Goal: Task Accomplishment & Management: Complete application form

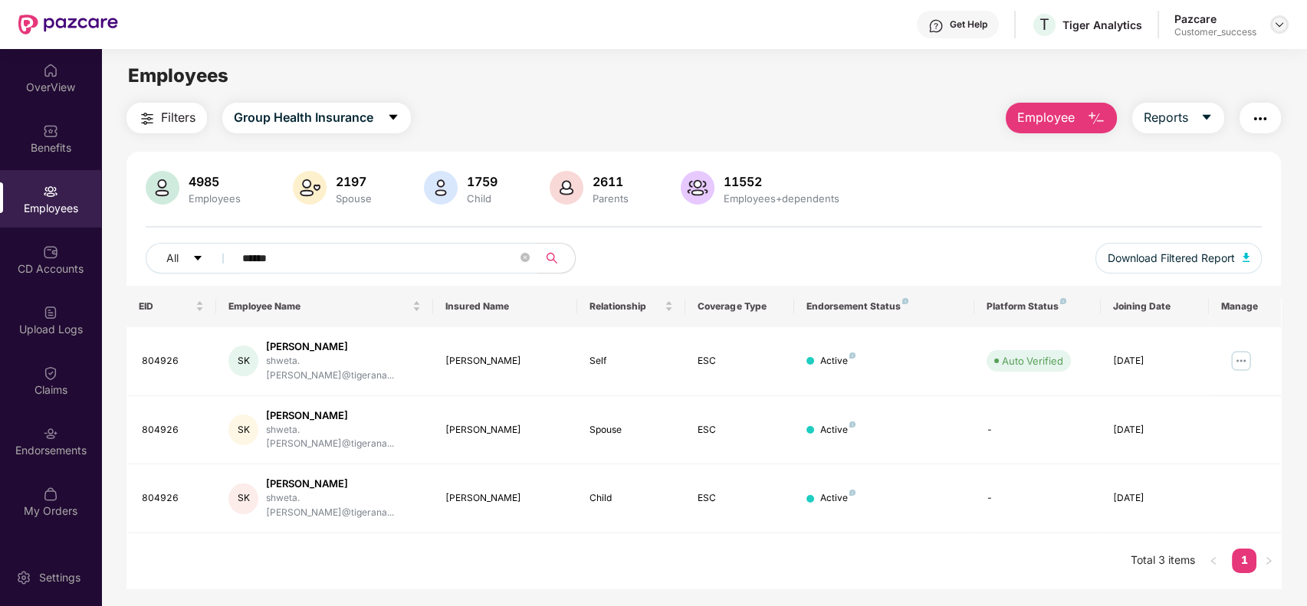
click at [1276, 18] on img at bounding box center [1279, 24] width 12 height 12
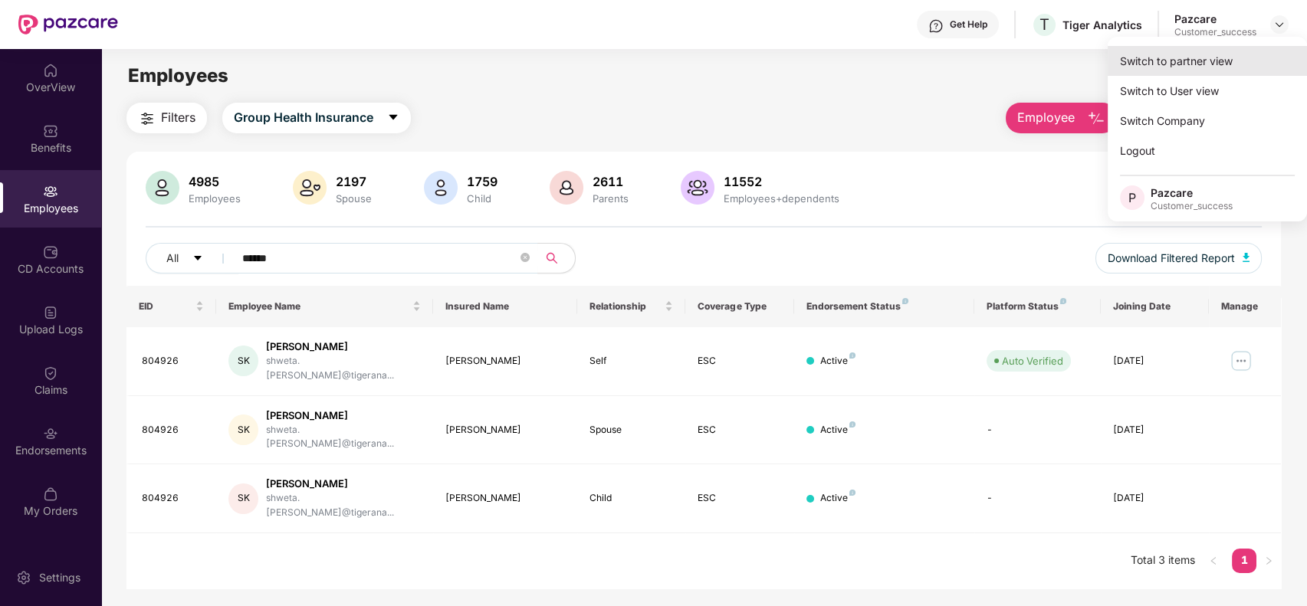
click at [1269, 51] on div "Switch to partner view" at bounding box center [1207, 61] width 199 height 30
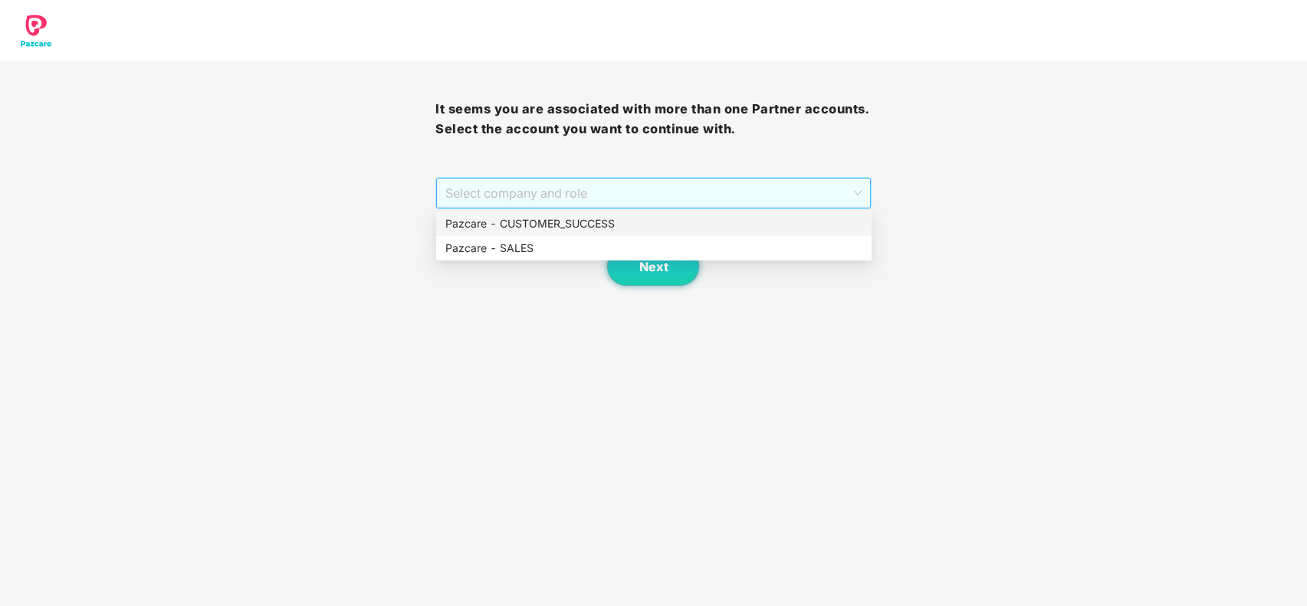
click at [738, 184] on span "Select company and role" at bounding box center [653, 193] width 416 height 29
click at [736, 215] on div "Pazcare - CUSTOMER_SUCCESS" at bounding box center [653, 223] width 417 height 17
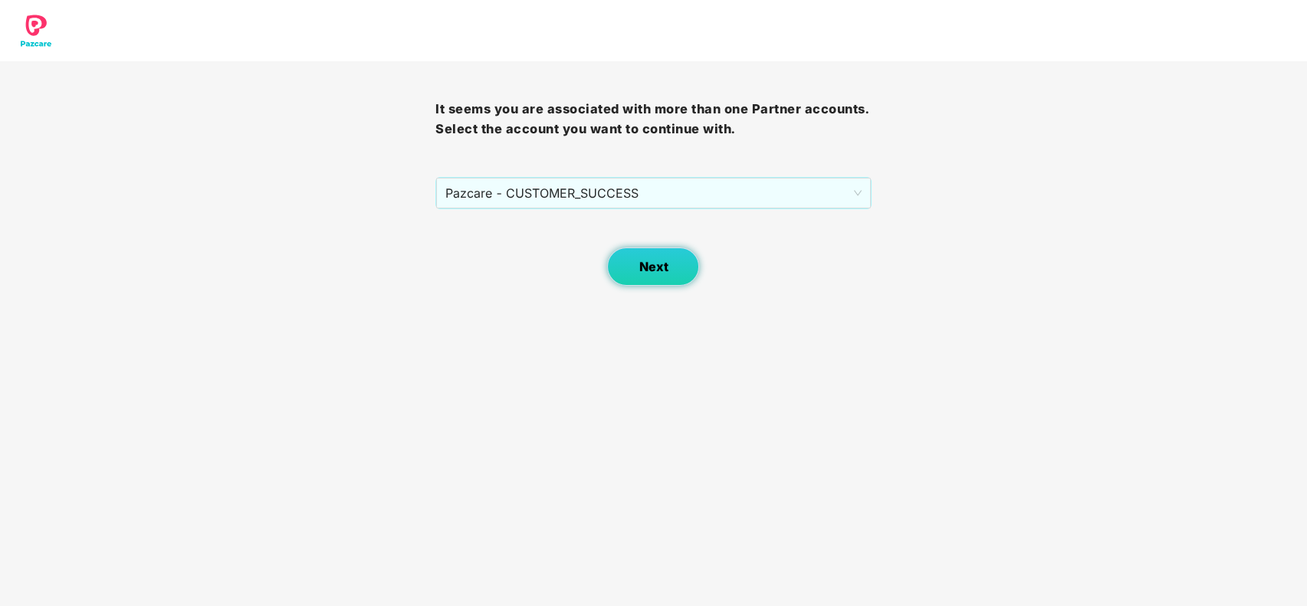
click at [650, 269] on span "Next" at bounding box center [653, 267] width 29 height 15
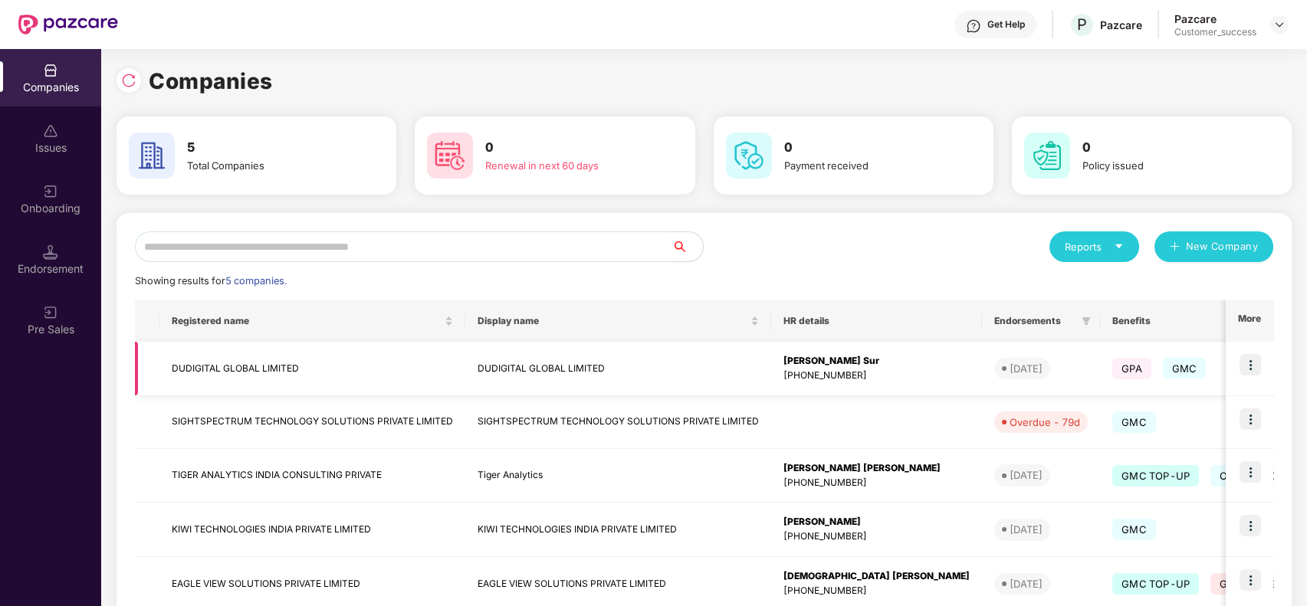
scroll to position [90, 0]
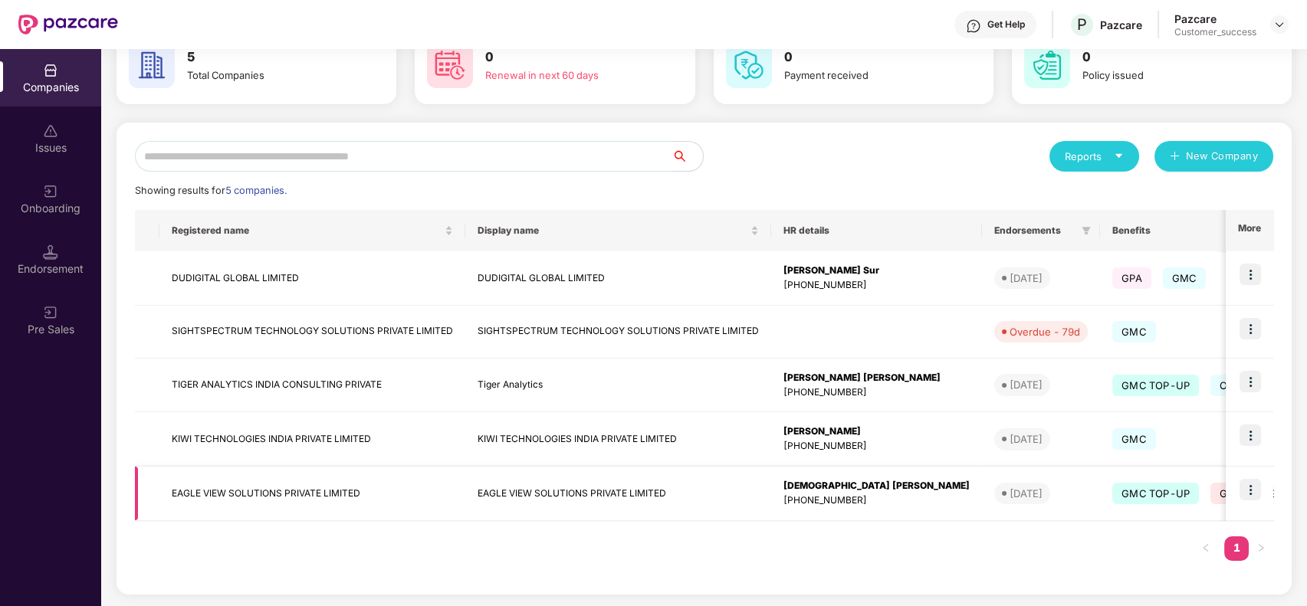
click at [1257, 488] on img at bounding box center [1250, 489] width 21 height 21
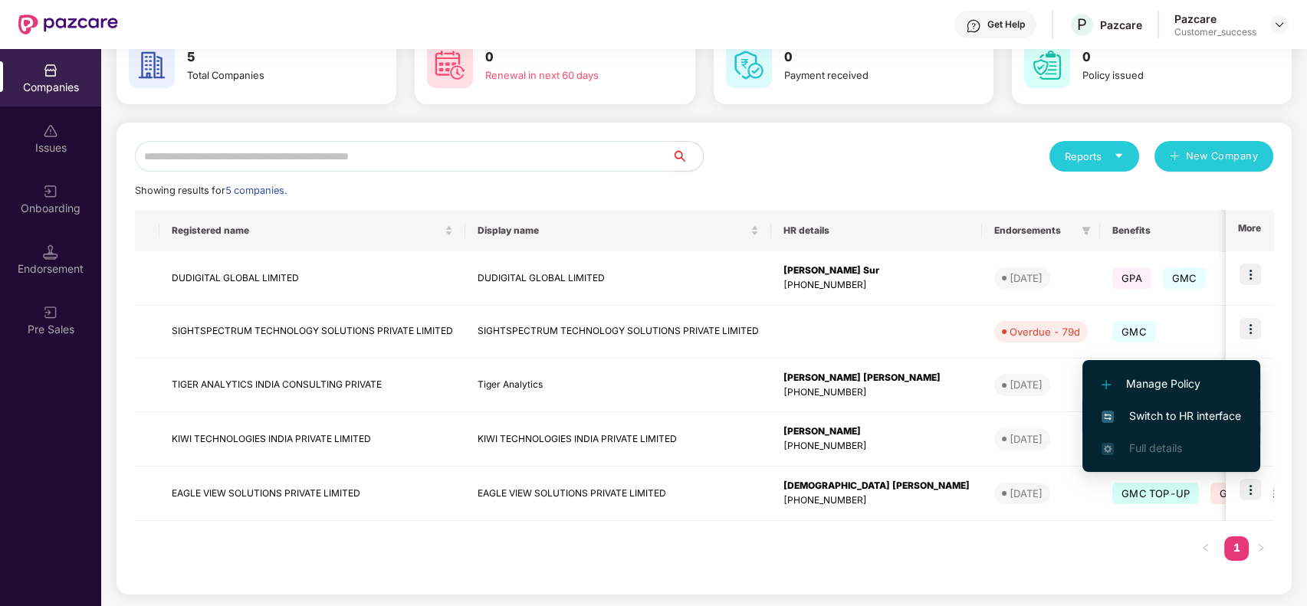
click at [1210, 411] on span "Switch to HR interface" at bounding box center [1172, 416] width 140 height 17
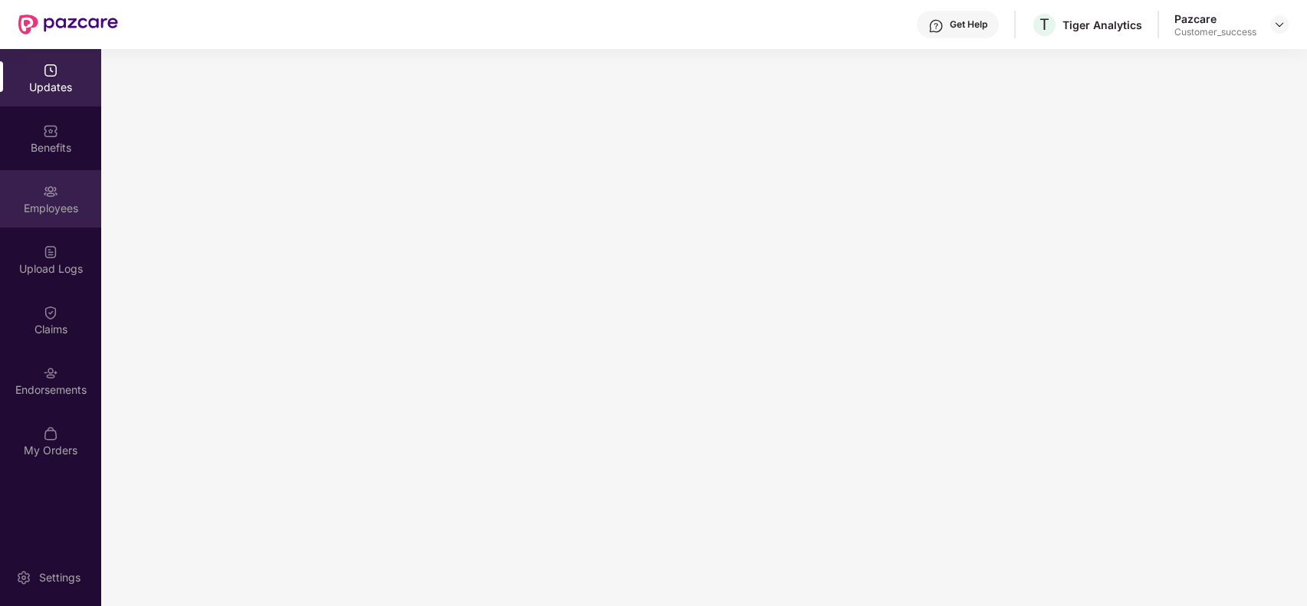
click at [73, 204] on div "Employees" at bounding box center [50, 208] width 101 height 15
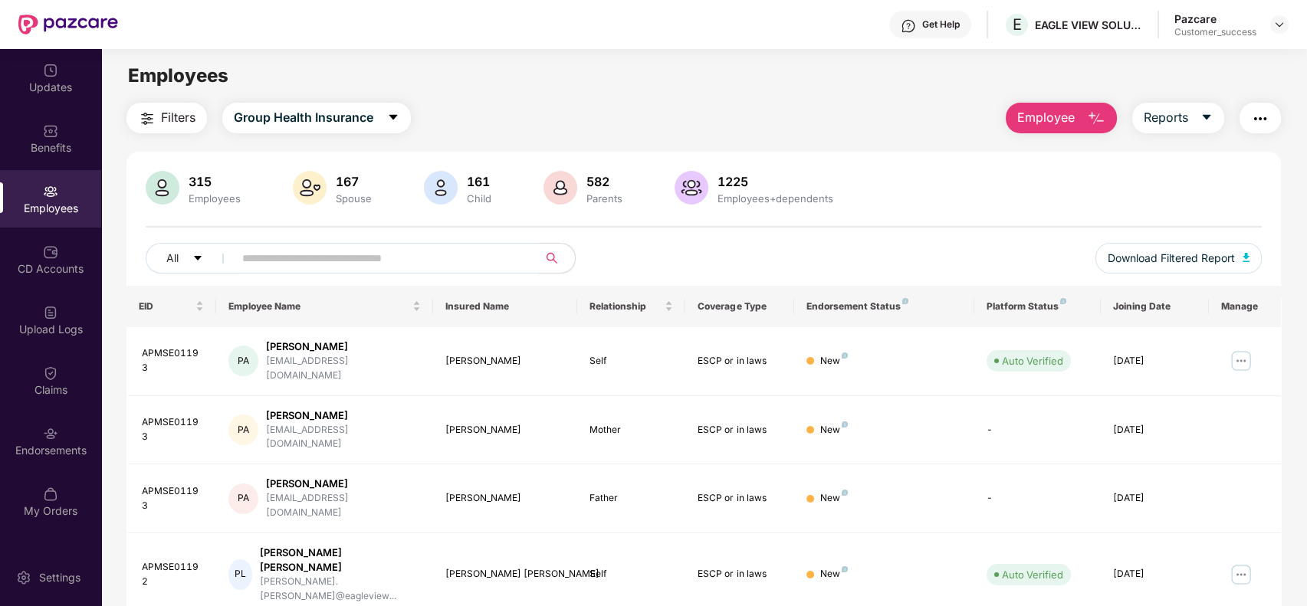
click at [313, 267] on input "text" at bounding box center [379, 258] width 275 height 23
paste input "**********"
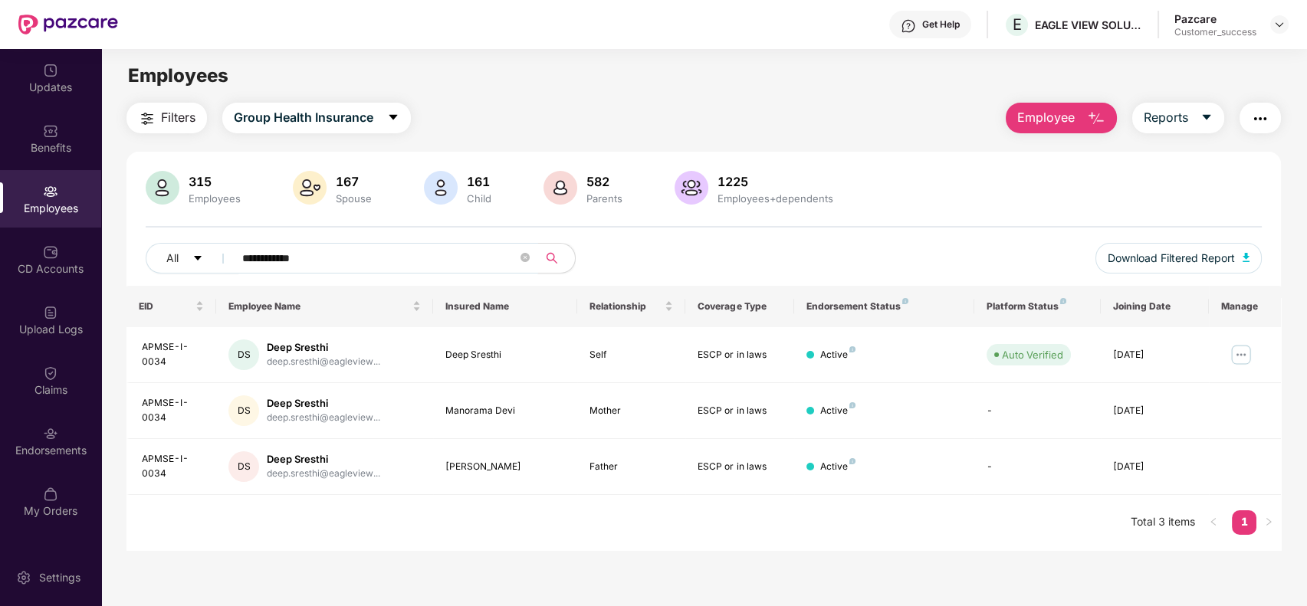
click at [297, 258] on input "**********" at bounding box center [379, 258] width 275 height 23
click at [327, 257] on input "**********" at bounding box center [379, 258] width 275 height 23
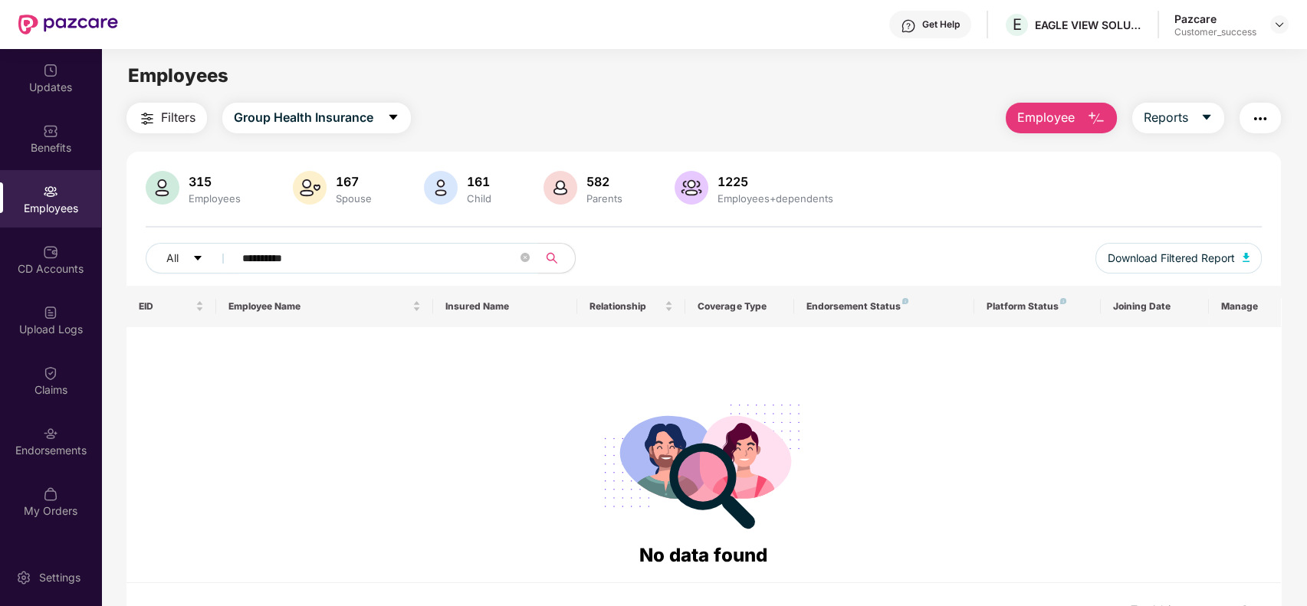
type input "**********"
click at [1031, 110] on span "Employee" at bounding box center [1046, 117] width 58 height 19
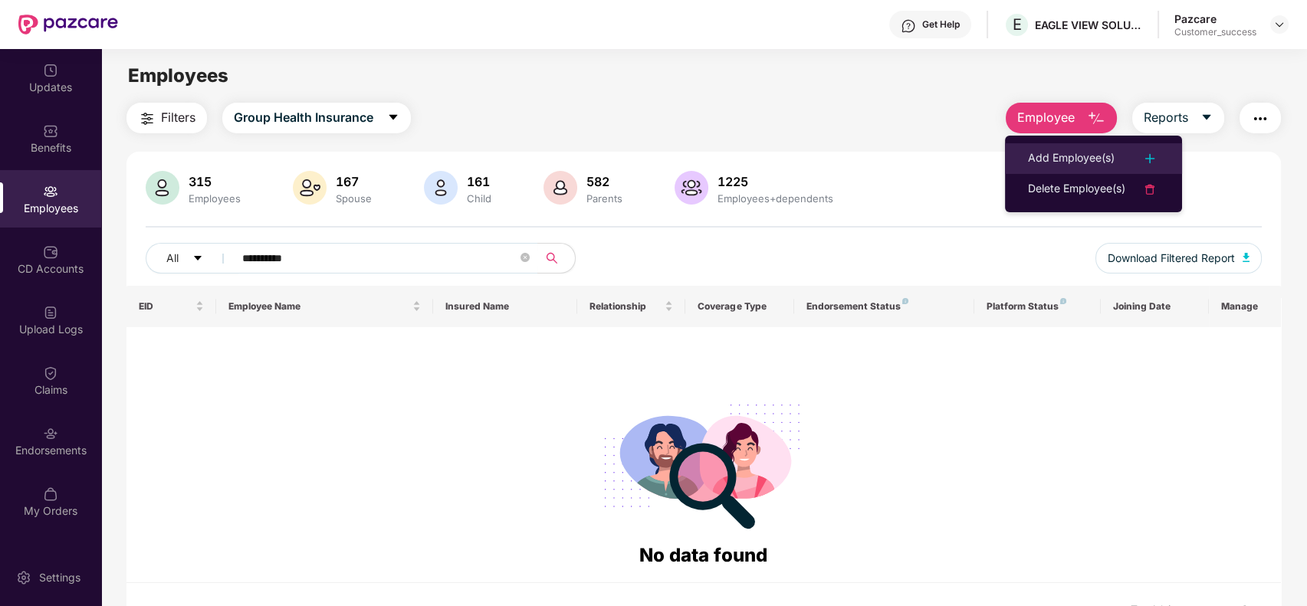
click at [1058, 150] on div "Add Employee(s)" at bounding box center [1071, 159] width 87 height 18
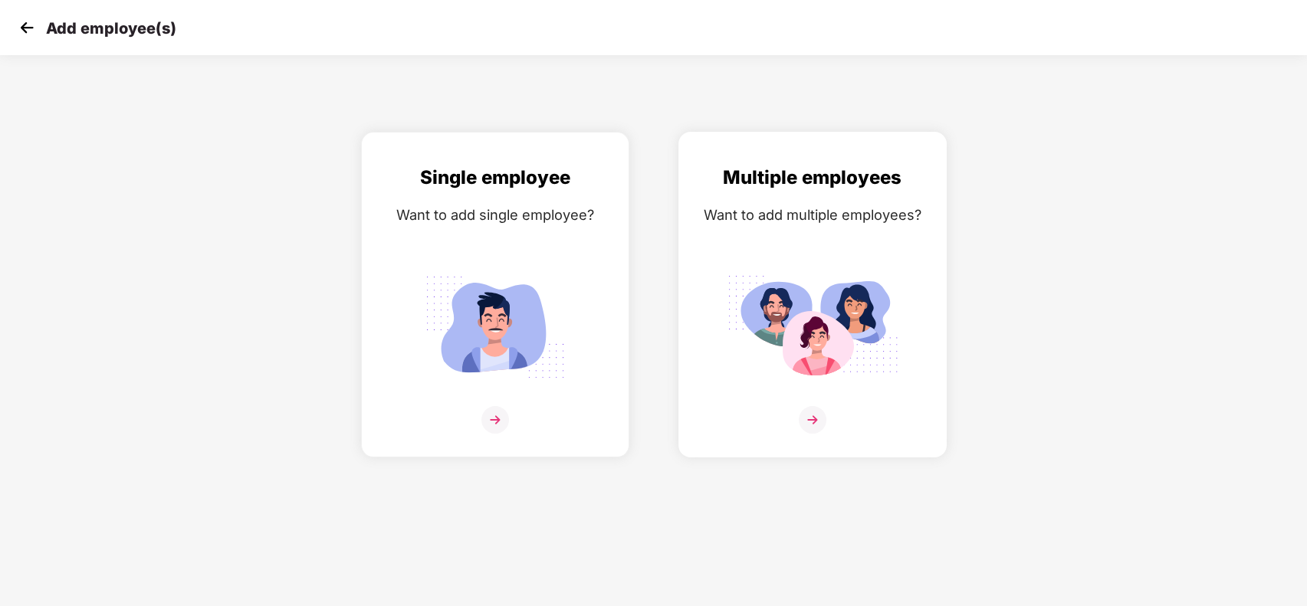
click at [747, 289] on img at bounding box center [813, 328] width 172 height 120
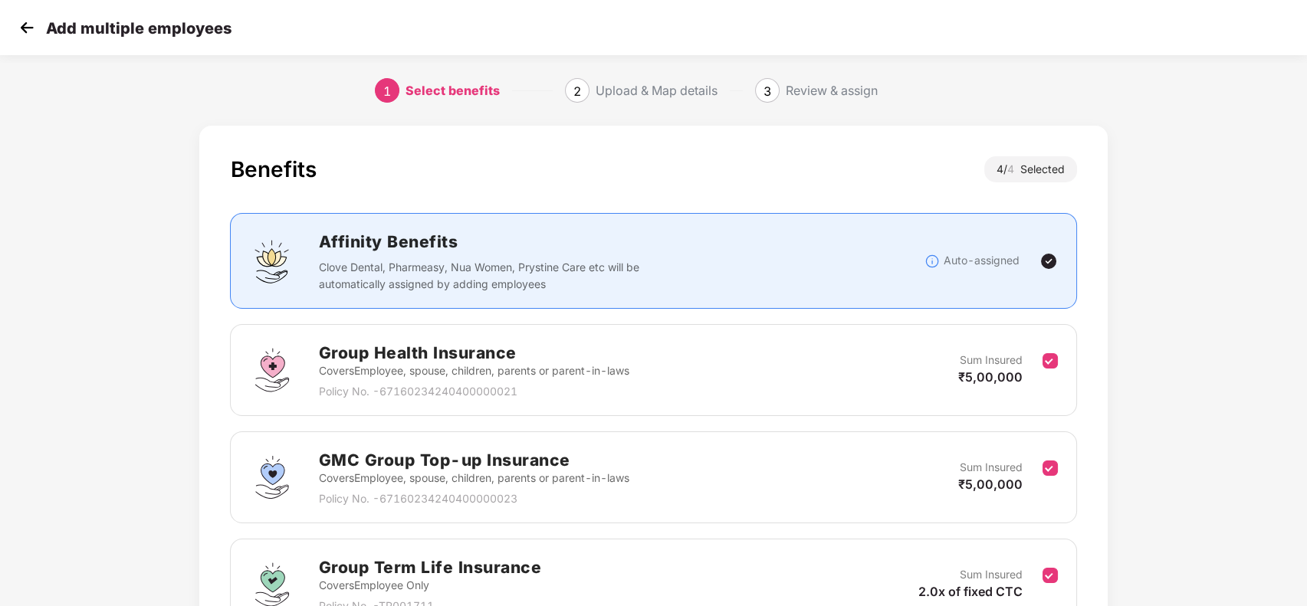
scroll to position [264, 0]
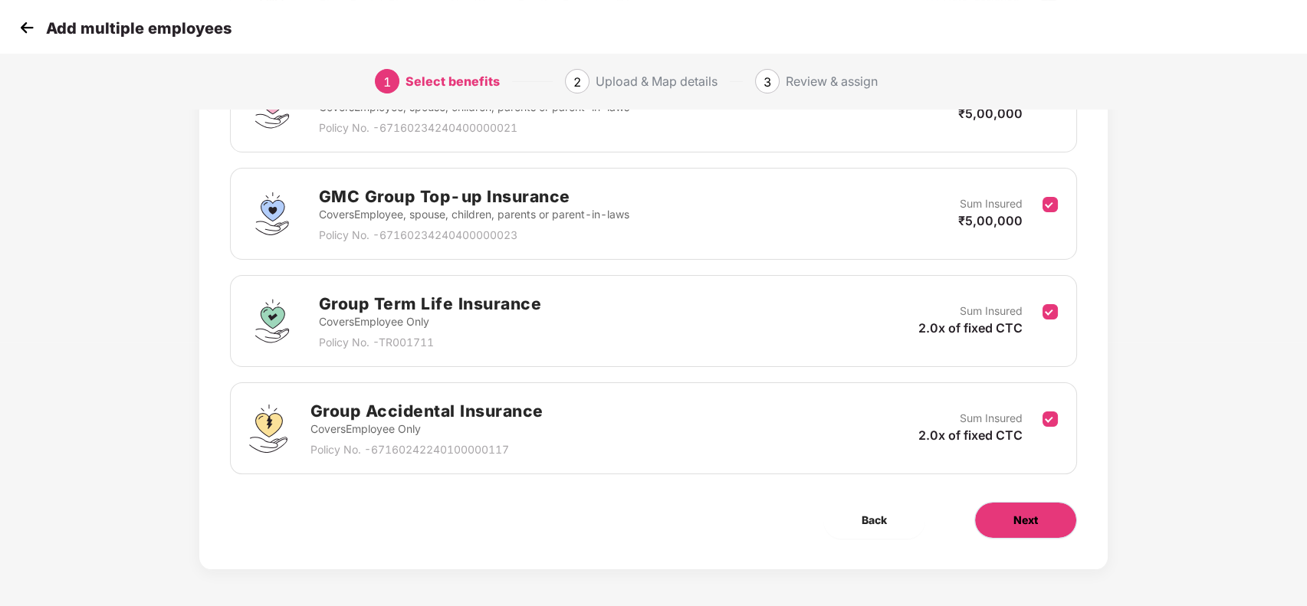
click at [1018, 506] on button "Next" at bounding box center [1025, 520] width 103 height 37
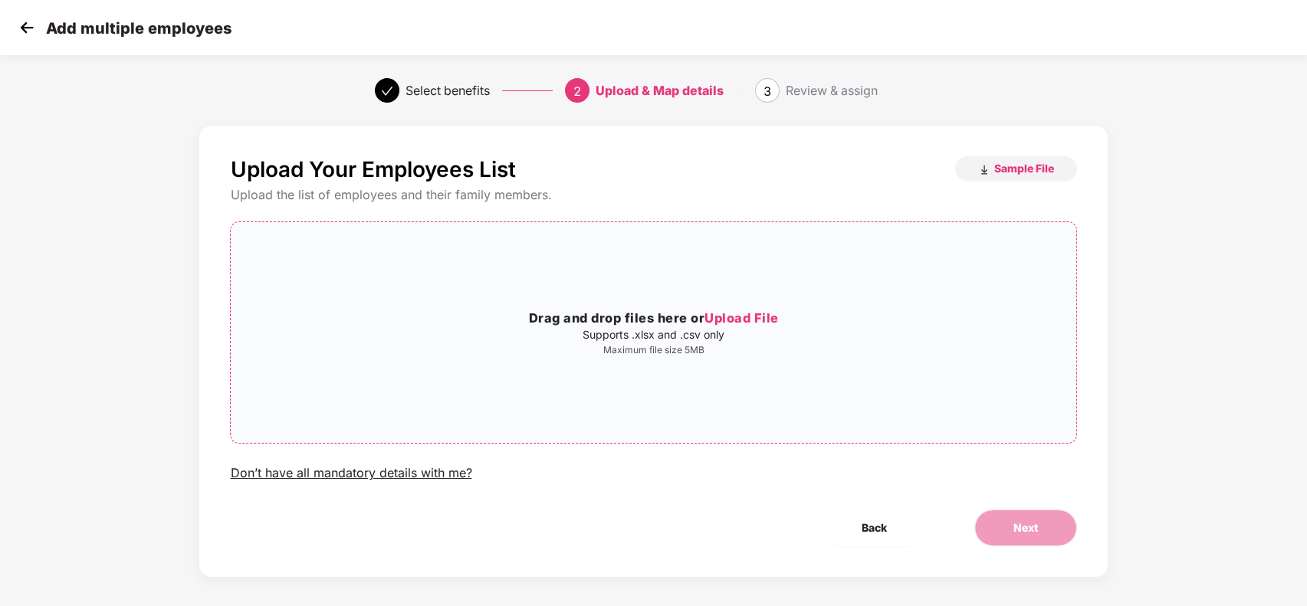
click at [742, 315] on span "Upload File" at bounding box center [742, 318] width 74 height 15
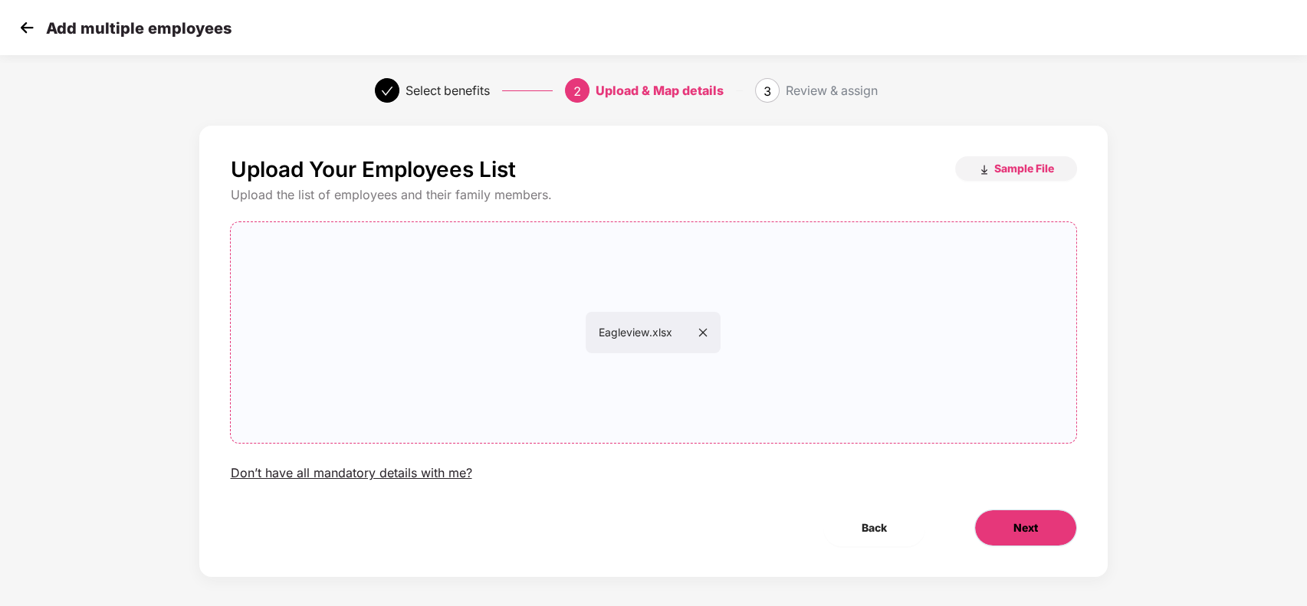
click at [1043, 518] on button "Next" at bounding box center [1025, 528] width 103 height 37
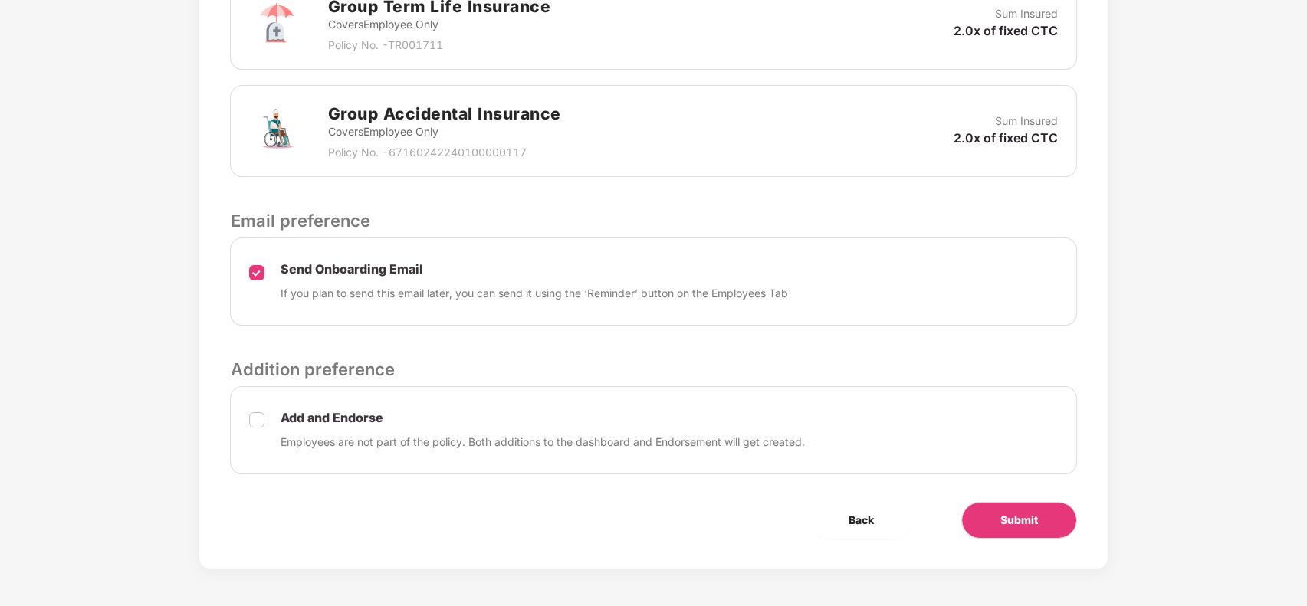
scroll to position [718, 1]
click at [270, 421] on div "Add and Endorse Employees are not part of the policy. Both additions to the das…" at bounding box center [653, 430] width 846 height 88
click at [1002, 512] on span "Submit" at bounding box center [1020, 520] width 38 height 17
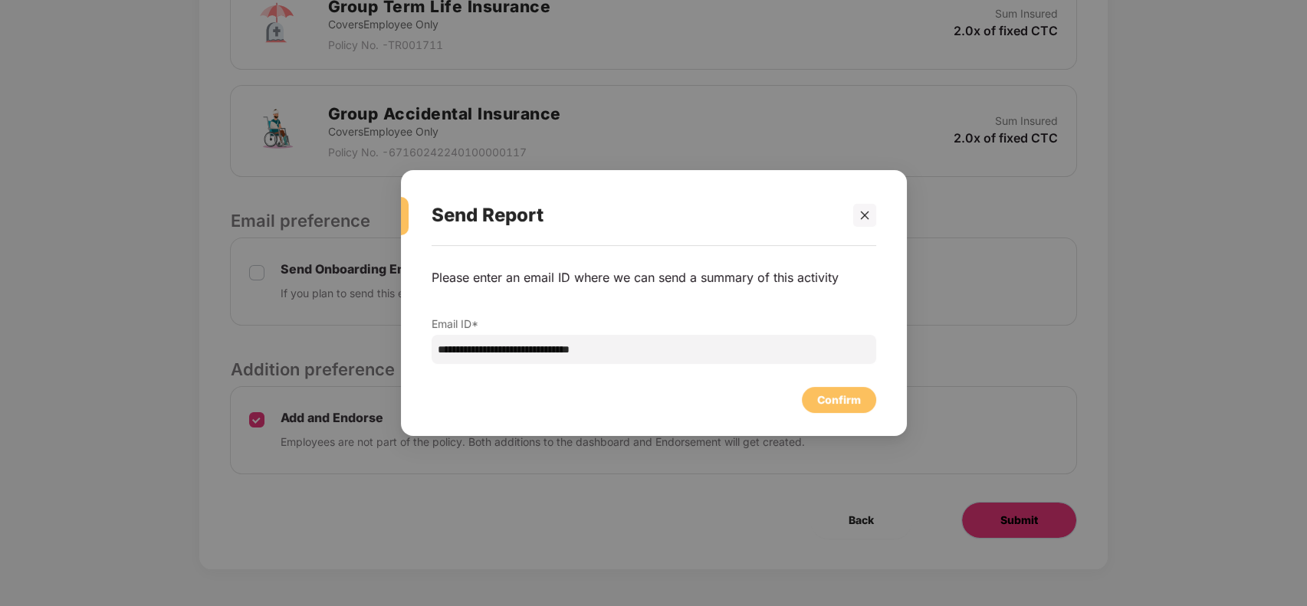
scroll to position [0, 1]
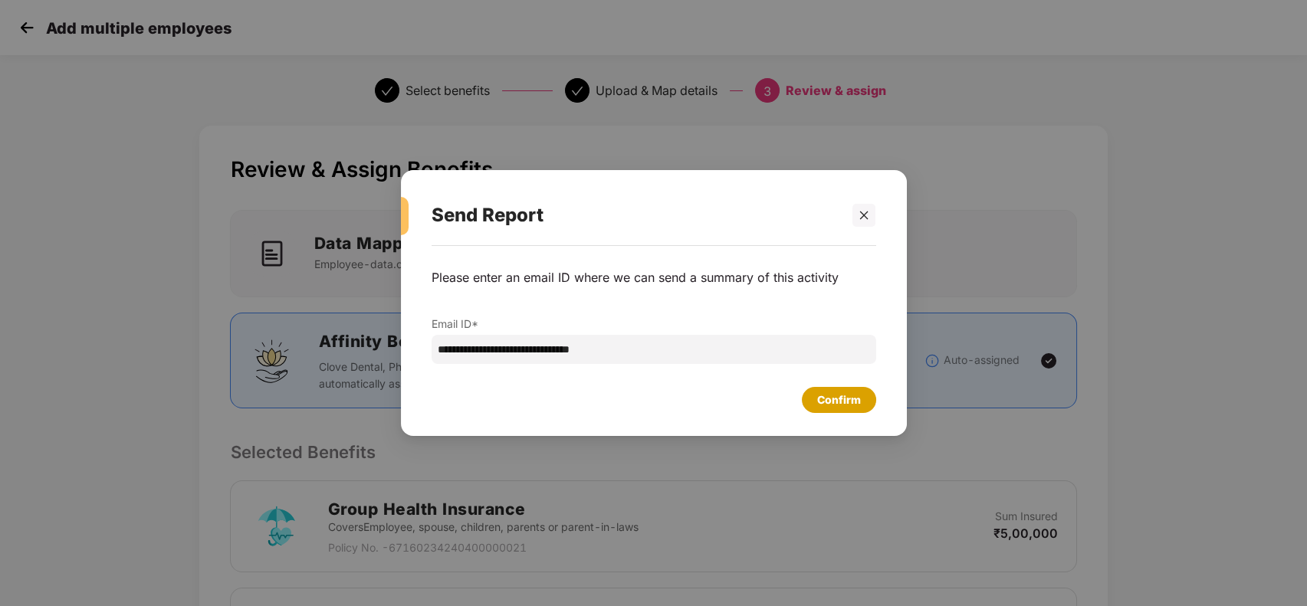
click at [846, 393] on div "Confirm" at bounding box center [839, 400] width 44 height 17
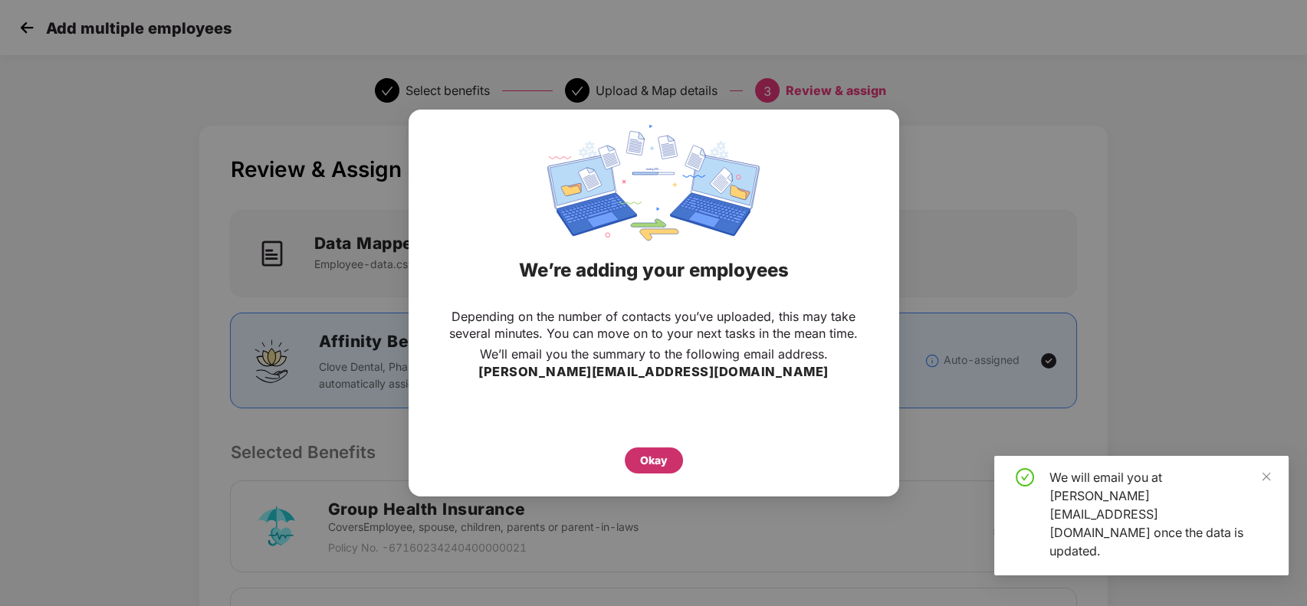
click at [657, 448] on div "Okay" at bounding box center [654, 461] width 58 height 26
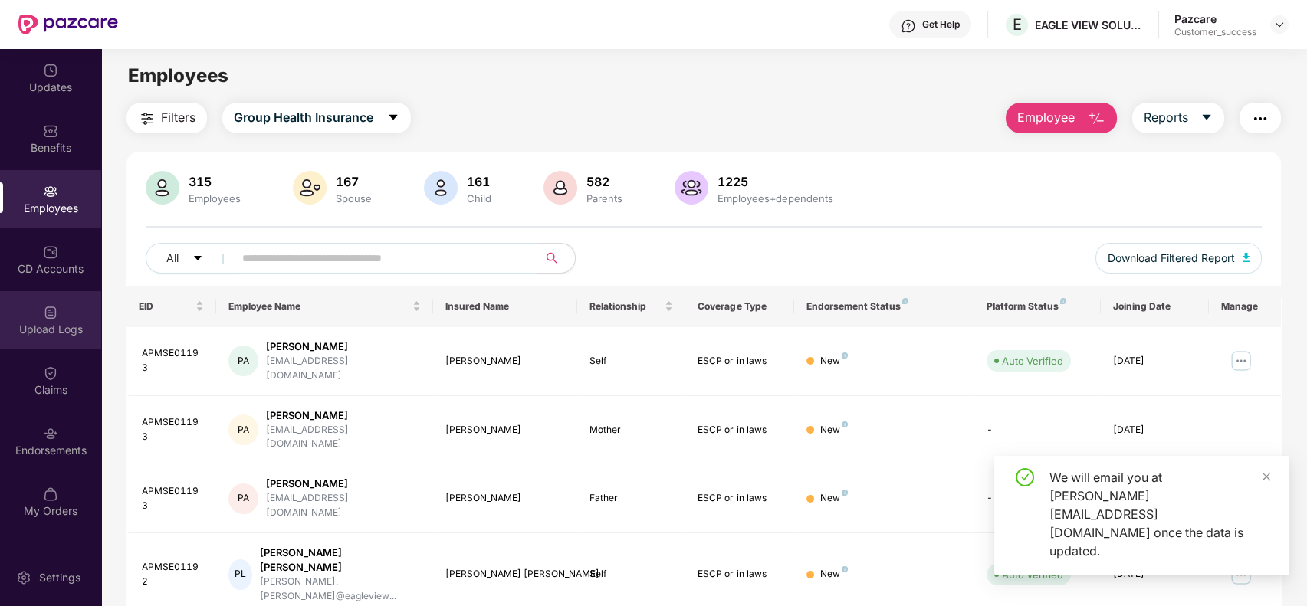
click at [77, 332] on div "Upload Logs" at bounding box center [50, 329] width 101 height 15
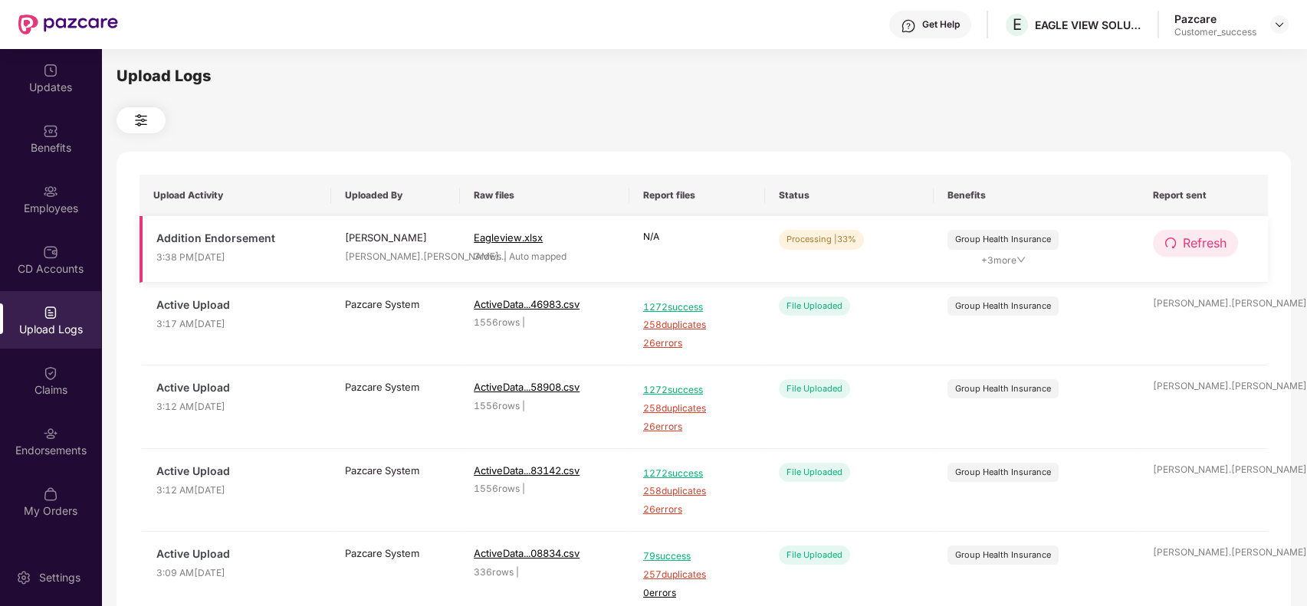
click at [1211, 235] on span "Refresh" at bounding box center [1205, 243] width 44 height 19
click at [1211, 235] on span "Refresh" at bounding box center [1206, 243] width 44 height 19
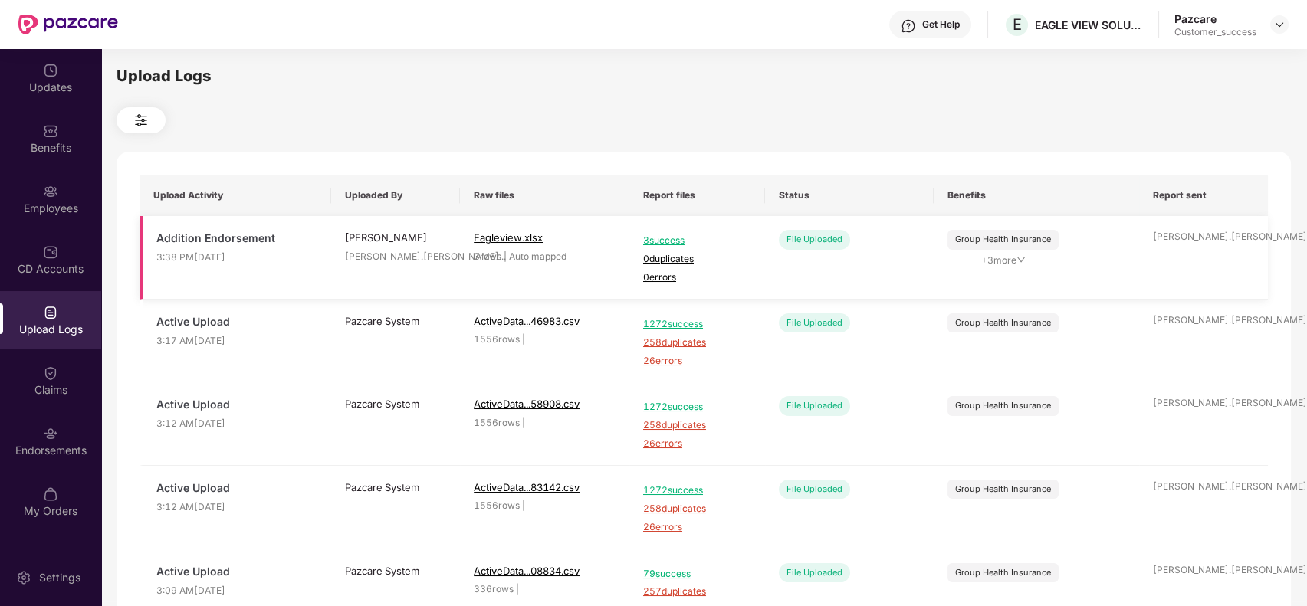
click at [670, 237] on span "3 success" at bounding box center [697, 241] width 108 height 15
drag, startPoint x: 1093, startPoint y: 20, endPoint x: 1045, endPoint y: 38, distance: 51.7
click at [1045, 38] on div "Get Help E EAGLE VIEW SOLUTIONS PRIVATE LIMITED Pazcare Customer_success" at bounding box center [703, 24] width 1171 height 49
